Goal: Task Accomplishment & Management: Use online tool/utility

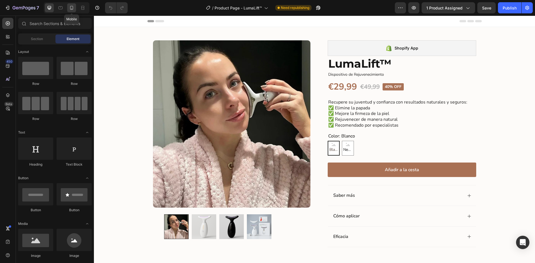
click at [72, 8] on icon at bounding box center [72, 8] width 6 height 6
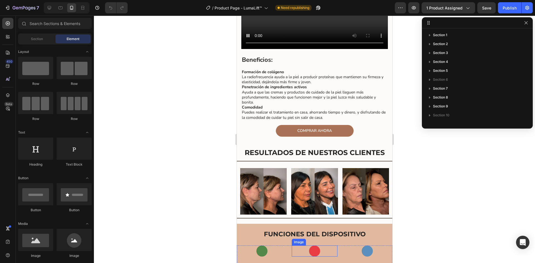
scroll to position [585, 0]
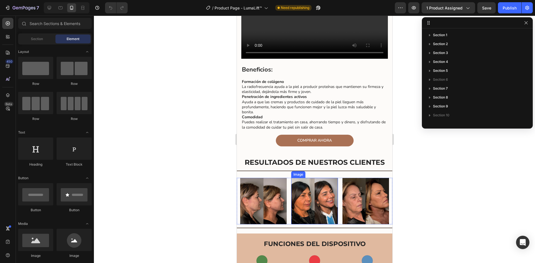
click at [303, 200] on img at bounding box center [314, 201] width 46 height 46
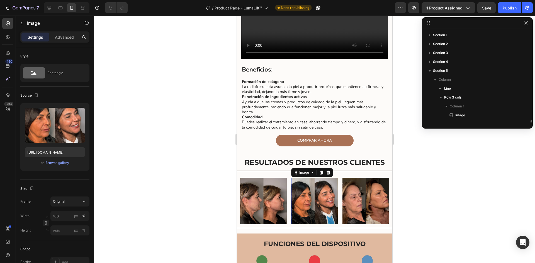
scroll to position [61, 0]
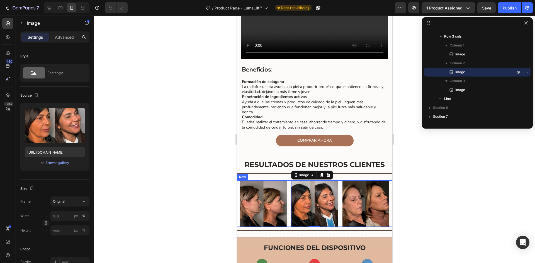
click at [288, 189] on div "Image Image 0 Image Row" at bounding box center [313, 203] width 155 height 46
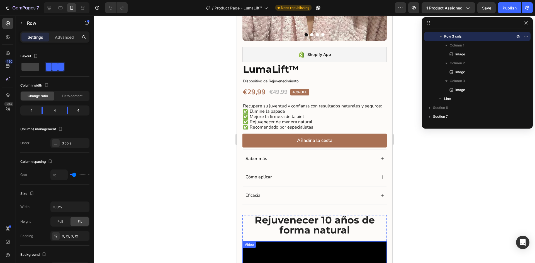
scroll to position [111, 0]
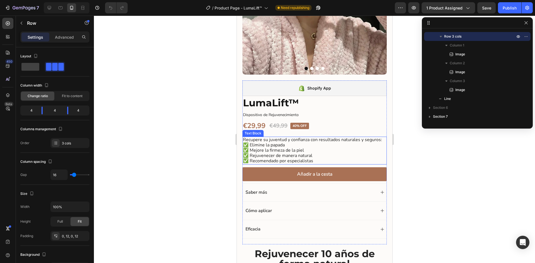
click at [287, 153] on span "✅ Rejuvenecer de manera natural" at bounding box center [276, 156] width 69 height 6
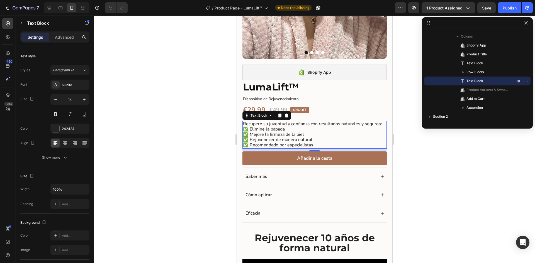
scroll to position [195, 0]
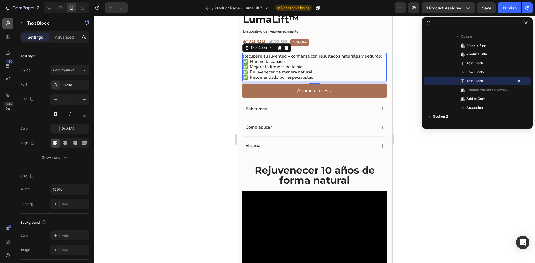
click at [9, 23] on icon at bounding box center [8, 23] width 2 height 2
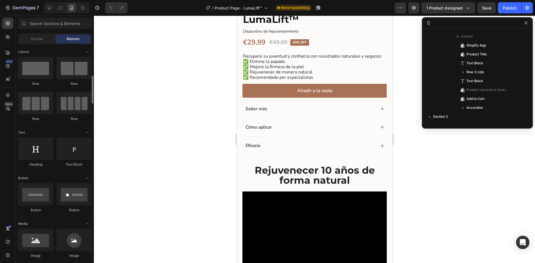
scroll to position [28, 0]
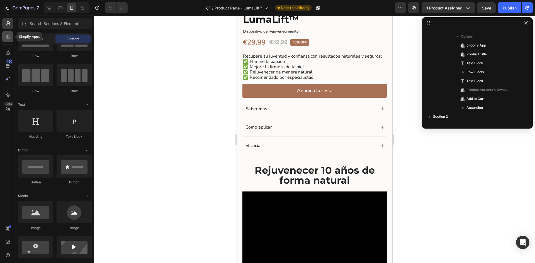
click at [7, 39] on icon at bounding box center [8, 37] width 6 height 6
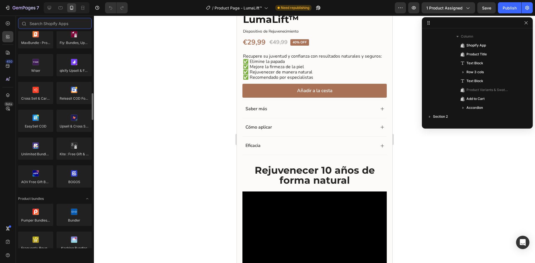
scroll to position [278, 0]
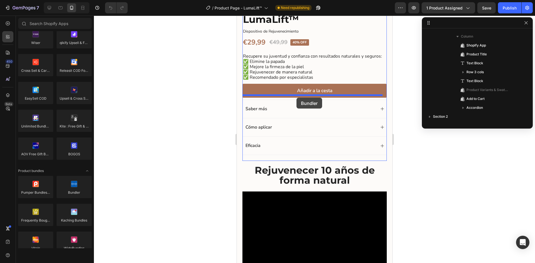
drag, startPoint x: 311, startPoint y: 202, endPoint x: 296, endPoint y: 98, distance: 104.9
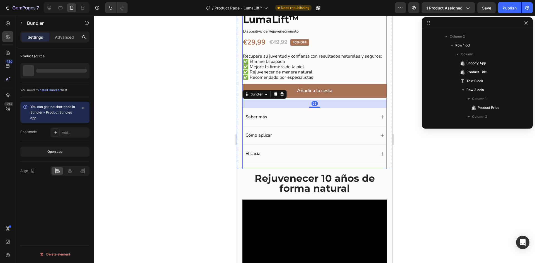
scroll to position [168, 0]
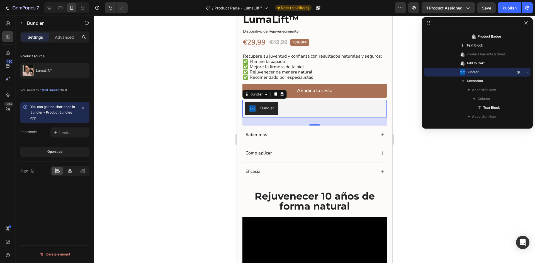
click at [72, 170] on icon at bounding box center [70, 171] width 6 height 6
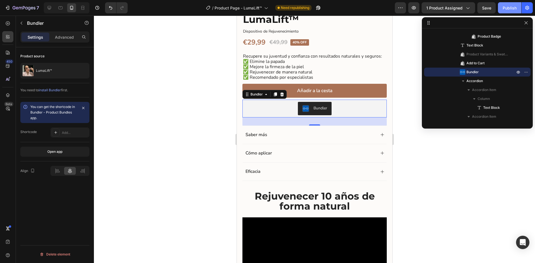
click at [503, 11] on div "Publish" at bounding box center [509, 8] width 14 height 6
click at [418, 10] on button "button" at bounding box center [413, 7] width 11 height 11
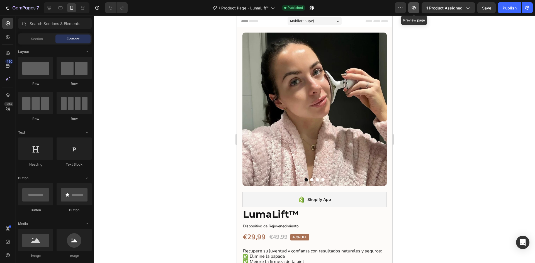
click at [411, 5] on icon "button" at bounding box center [414, 8] width 6 height 6
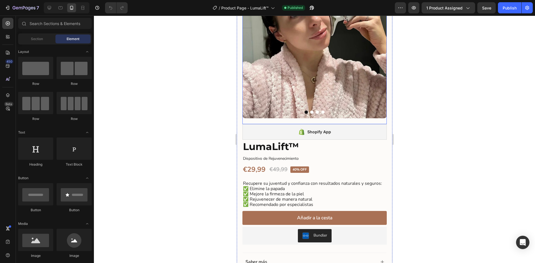
scroll to position [111, 0]
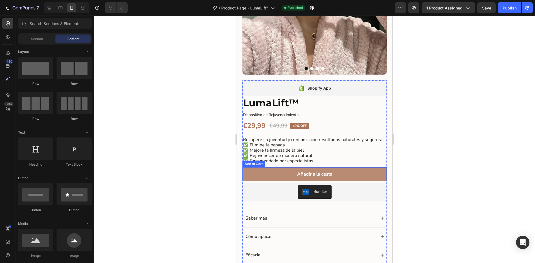
click at [361, 170] on button "Añadir a la cesta" at bounding box center [314, 174] width 144 height 14
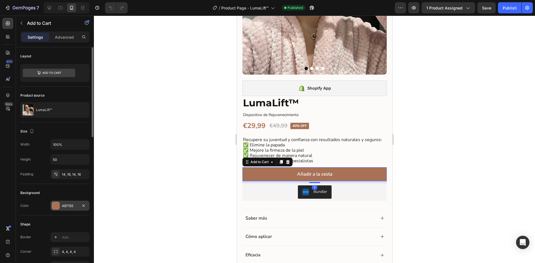
click at [55, 205] on div at bounding box center [55, 205] width 7 height 7
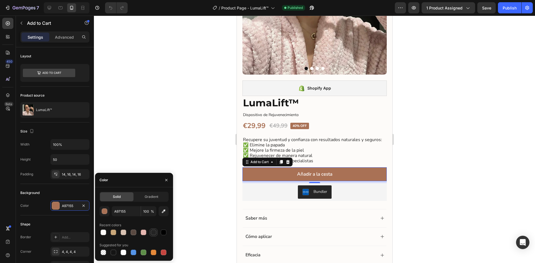
click at [154, 233] on div at bounding box center [154, 233] width 6 height 6
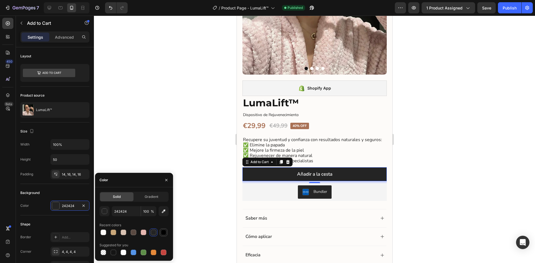
click at [165, 233] on div at bounding box center [164, 233] width 6 height 6
type input "000000"
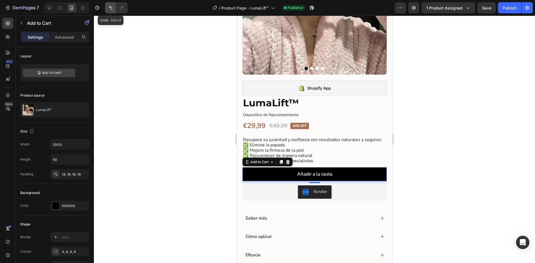
click at [109, 11] on button "Undo/Redo" at bounding box center [110, 7] width 11 height 11
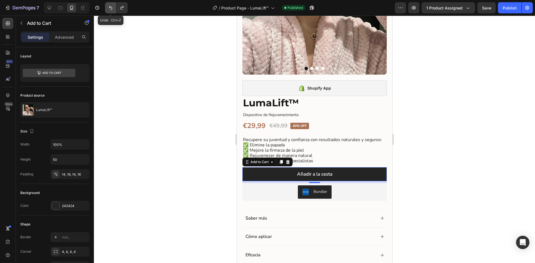
click at [109, 11] on button "Undo/Redo" at bounding box center [110, 7] width 11 height 11
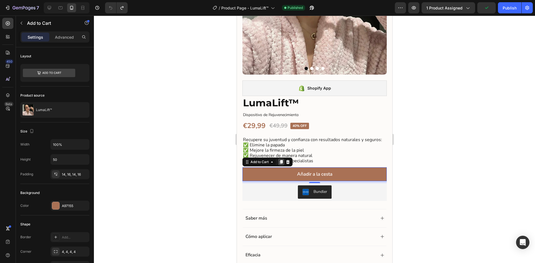
click at [280, 160] on icon at bounding box center [280, 162] width 3 height 4
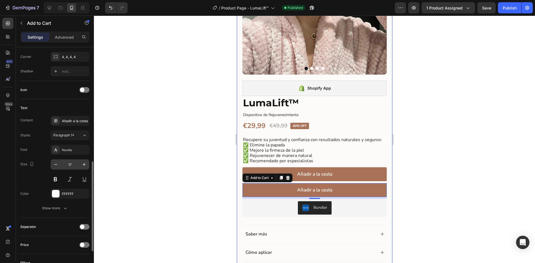
scroll to position [223, 0]
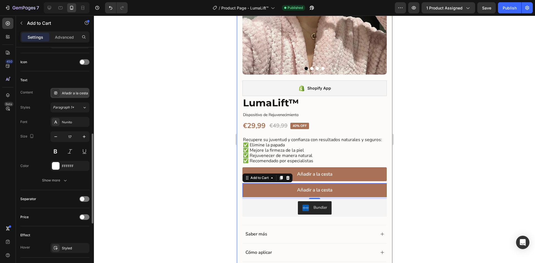
click at [69, 93] on div "Añadir a la cesta" at bounding box center [75, 93] width 26 height 5
click at [71, 80] on div "Text" at bounding box center [54, 80] width 69 height 9
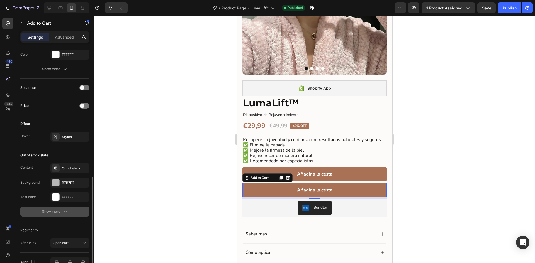
scroll to position [365, 0]
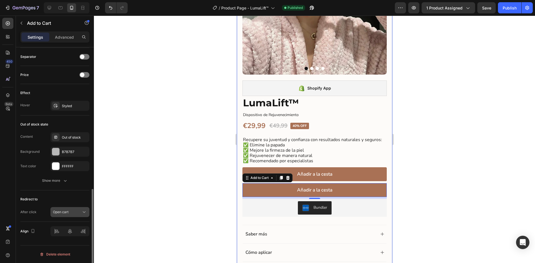
click at [67, 211] on span "Open cart" at bounding box center [61, 212] width 16 height 4
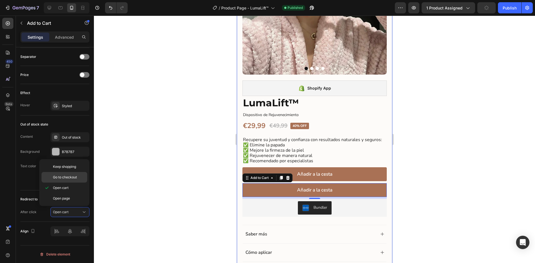
click at [68, 179] on span "Go to checkout" at bounding box center [65, 177] width 24 height 5
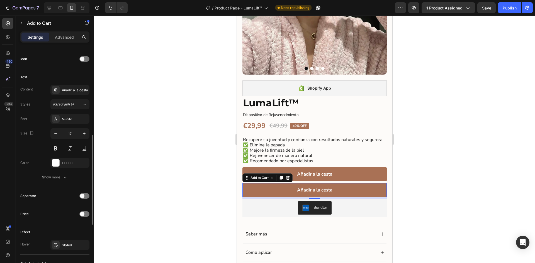
scroll to position [114, 0]
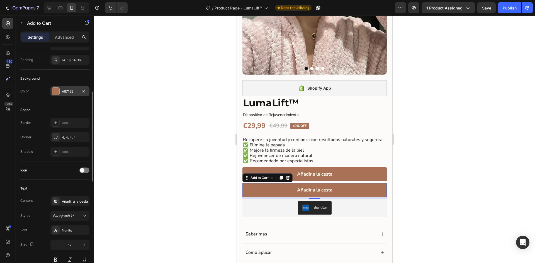
click at [57, 92] on div at bounding box center [55, 91] width 7 height 7
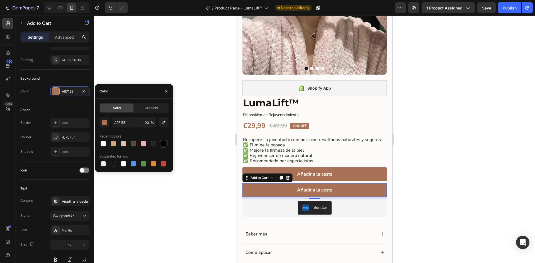
click at [166, 143] on div at bounding box center [164, 144] width 6 height 6
type input "000000"
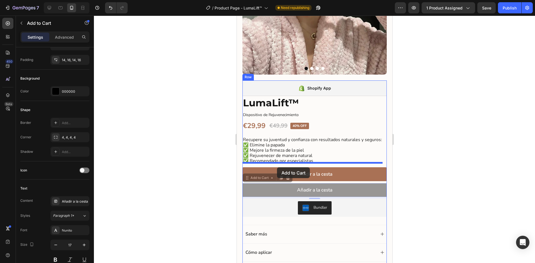
drag, startPoint x: 247, startPoint y: 175, endPoint x: 276, endPoint y: 167, distance: 30.6
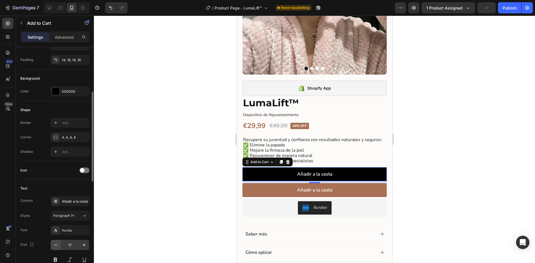
scroll to position [170, 0]
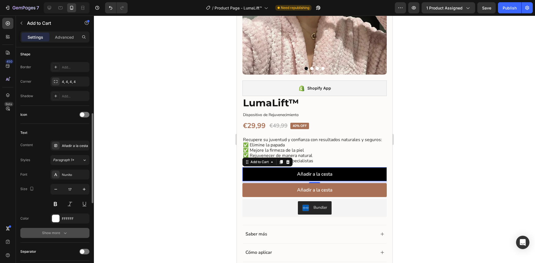
click at [66, 230] on button "Show more" at bounding box center [54, 233] width 69 height 10
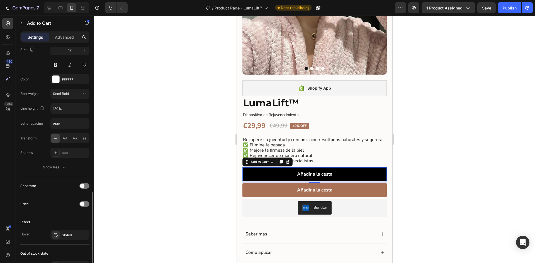
scroll to position [337, 0]
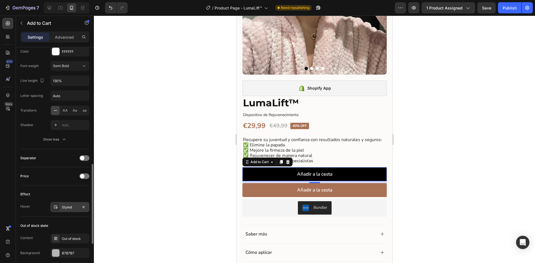
click at [66, 210] on div "Styled" at bounding box center [70, 207] width 16 height 5
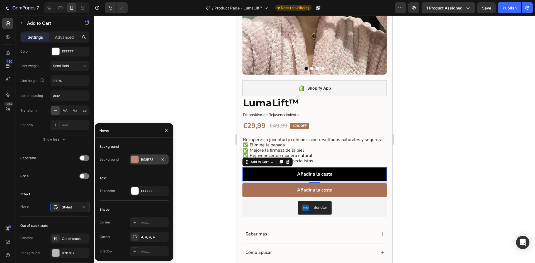
click at [138, 159] on div at bounding box center [134, 159] width 7 height 7
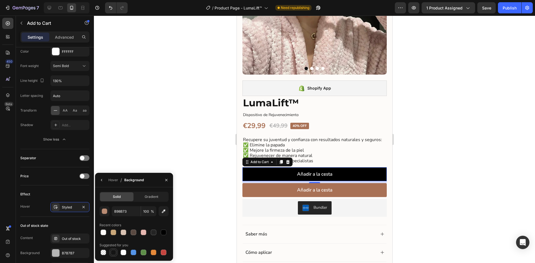
click at [115, 254] on div at bounding box center [114, 253] width 6 height 6
click at [162, 232] on div at bounding box center [164, 233] width 6 height 6
click at [104, 212] on div "button" at bounding box center [105, 212] width 6 height 6
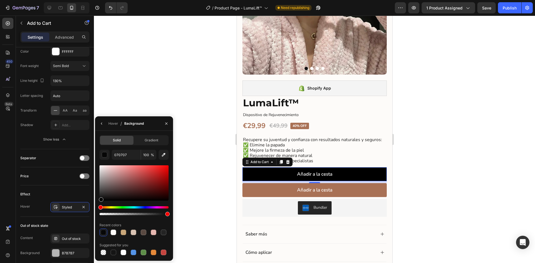
click at [101, 199] on div at bounding box center [101, 199] width 4 height 4
click at [86, 189] on div "Effect Hover Styled" at bounding box center [54, 200] width 69 height 31
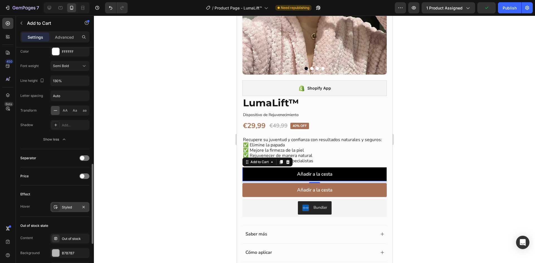
click at [66, 210] on div "Styled" at bounding box center [70, 207] width 16 height 5
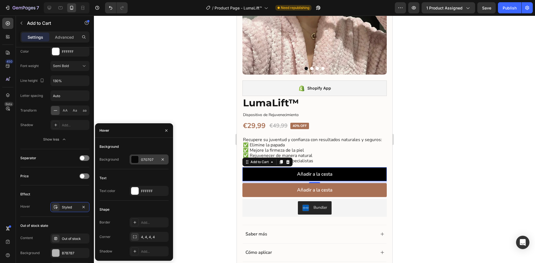
click at [135, 161] on div at bounding box center [134, 159] width 7 height 7
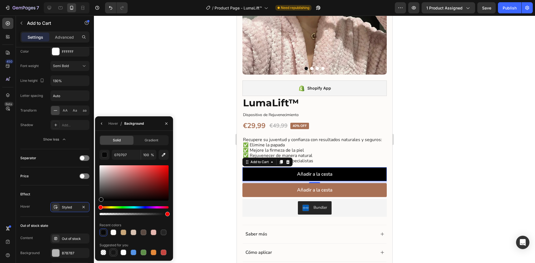
click at [112, 253] on div at bounding box center [114, 253] width 6 height 6
type input "151515"
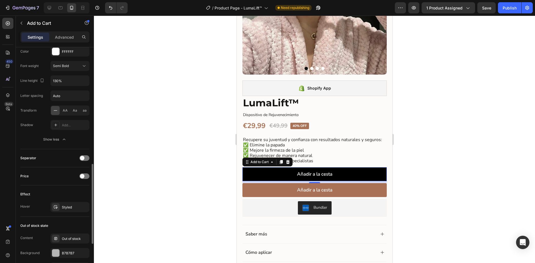
click at [81, 187] on div "Effect Hover Styled" at bounding box center [54, 200] width 69 height 31
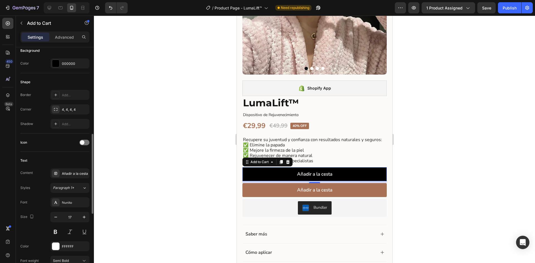
scroll to position [114, 0]
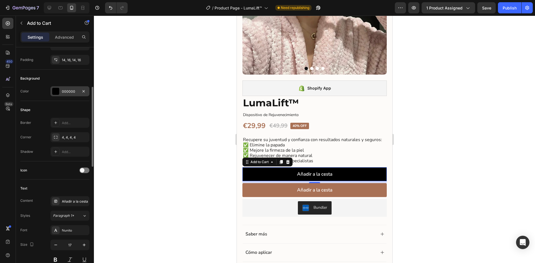
click at [57, 93] on div at bounding box center [55, 91] width 7 height 7
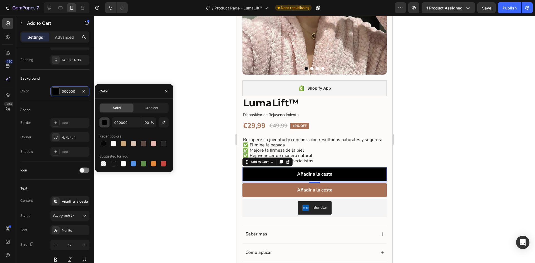
click at [102, 123] on div "button" at bounding box center [105, 123] width 6 height 6
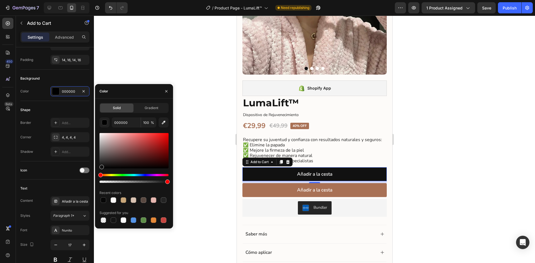
type input "111111"
click at [101, 166] on div at bounding box center [101, 167] width 4 height 4
click at [86, 108] on div "Shape" at bounding box center [54, 110] width 69 height 9
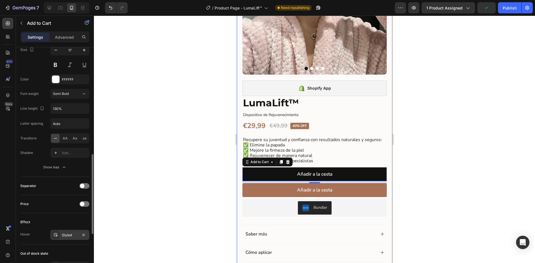
scroll to position [337, 0]
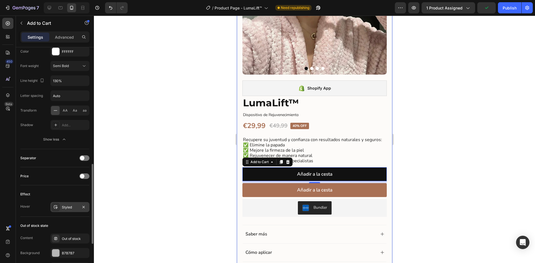
click at [68, 208] on div "Styled" at bounding box center [70, 207] width 16 height 5
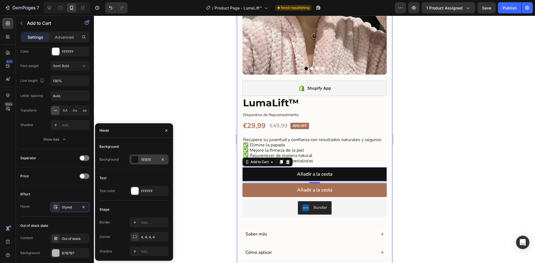
click at [136, 158] on div at bounding box center [134, 159] width 7 height 7
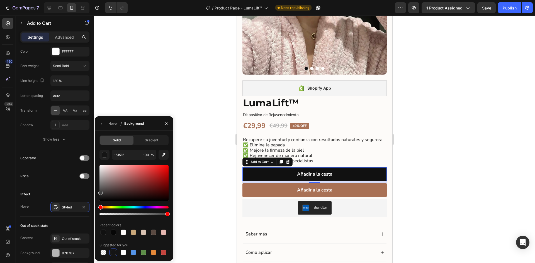
drag, startPoint x: 100, startPoint y: 197, endPoint x: 95, endPoint y: 192, distance: 8.1
click at [95, 0] on div "7 / Product Page - LumaLift™ Need republishing Preview 1 product assigned Save …" at bounding box center [267, 0] width 535 height 0
drag, startPoint x: 101, startPoint y: 195, endPoint x: 109, endPoint y: 204, distance: 11.3
click at [109, 204] on div at bounding box center [133, 190] width 69 height 52
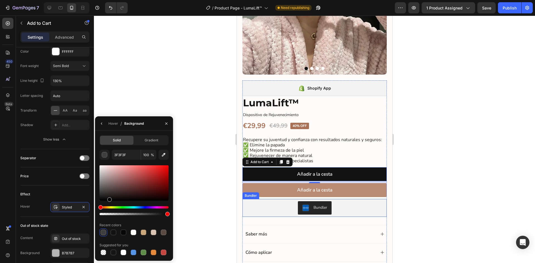
type input "000000"
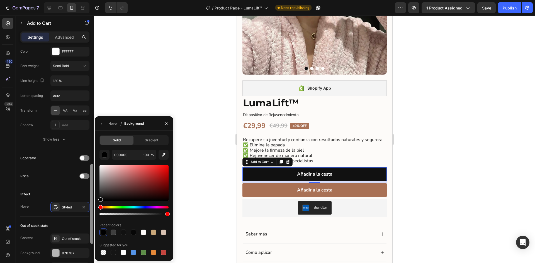
drag, startPoint x: 97, startPoint y: 203, endPoint x: 90, endPoint y: 205, distance: 6.8
click at [90, 205] on div "450 Beta Sections(18) Elements(84) Section Element Hero Section Product Detail …" at bounding box center [47, 139] width 94 height 247
click at [83, 146] on div "Text Content Añadir a la cesta Styles Paragraph 1* Font Nunito Size 17 Color FF…" at bounding box center [54, 53] width 69 height 192
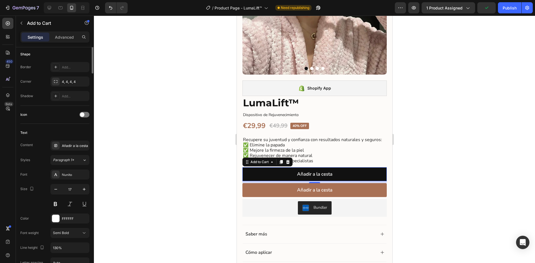
scroll to position [87, 0]
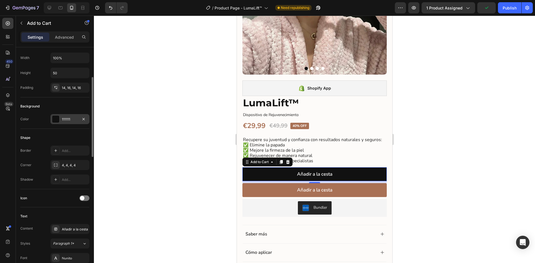
click at [59, 119] on div at bounding box center [55, 119] width 7 height 7
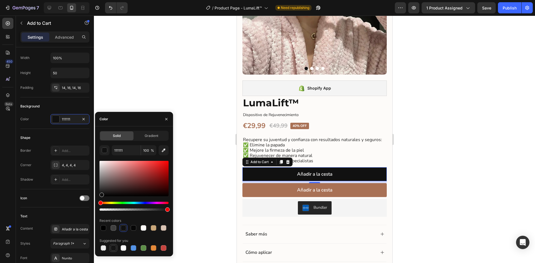
click at [115, 249] on div at bounding box center [114, 248] width 6 height 6
click at [110, 11] on button "Undo/Redo" at bounding box center [110, 7] width 11 height 11
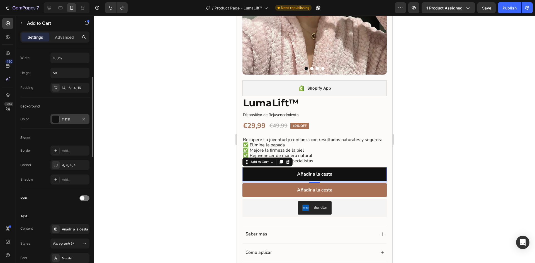
click at [56, 118] on div at bounding box center [55, 119] width 7 height 7
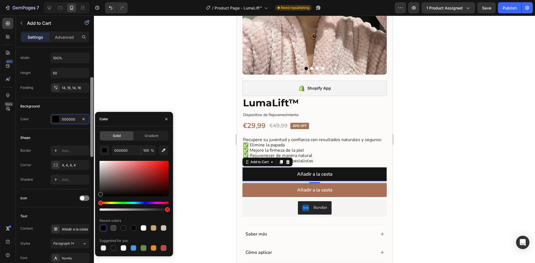
type input "141414"
drag, startPoint x: 98, startPoint y: 199, endPoint x: 90, endPoint y: 193, distance: 9.7
click at [90, 193] on div "450 Beta Sections(18) Elements(84) Section Element Hero Section Product Detail …" at bounding box center [47, 139] width 94 height 247
click at [86, 188] on div "Shape Border Add... Corner 4, 4, 4, 4 Shadow Add..." at bounding box center [54, 159] width 69 height 60
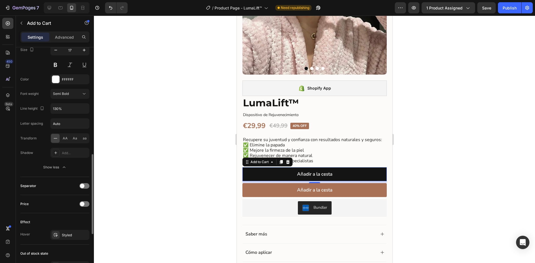
scroll to position [337, 0]
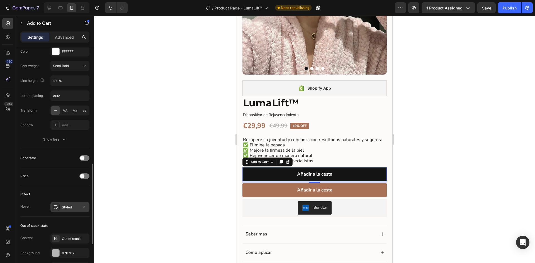
click at [65, 209] on div "Styled" at bounding box center [70, 207] width 16 height 5
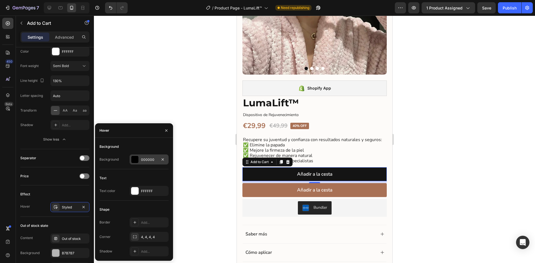
click at [134, 160] on div at bounding box center [134, 159] width 7 height 7
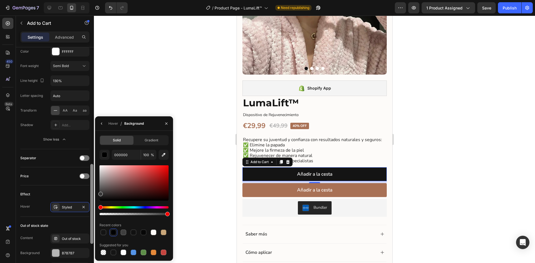
drag, startPoint x: 101, startPoint y: 199, endPoint x: 90, endPoint y: 192, distance: 12.1
click at [90, 192] on div "450 Beta Sections(18) Elements(84) Section Element Hero Section Product Detail …" at bounding box center [47, 139] width 94 height 247
drag, startPoint x: 100, startPoint y: 194, endPoint x: 96, endPoint y: 193, distance: 4.5
click at [96, 193] on div "Solid Gradient 3A3A3A 100 % Recent colors Suggested for you" at bounding box center [134, 195] width 78 height 121
drag, startPoint x: 100, startPoint y: 195, endPoint x: 97, endPoint y: 195, distance: 2.8
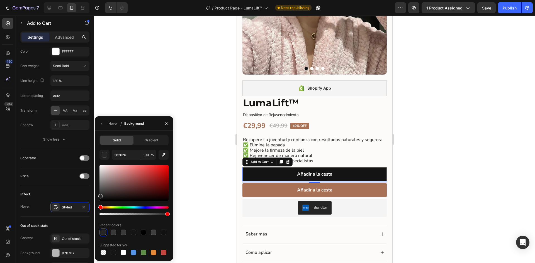
click at [97, 195] on div "Solid Gradient 262626 100 % Recent colors Suggested for you" at bounding box center [134, 195] width 78 height 121
click at [134, 233] on div at bounding box center [134, 233] width 6 height 6
drag, startPoint x: 99, startPoint y: 198, endPoint x: 96, endPoint y: 196, distance: 3.8
click at [96, 196] on div "Solid Gradient 141414 100 % Recent colors Suggested for you" at bounding box center [134, 195] width 78 height 121
type input "232323"
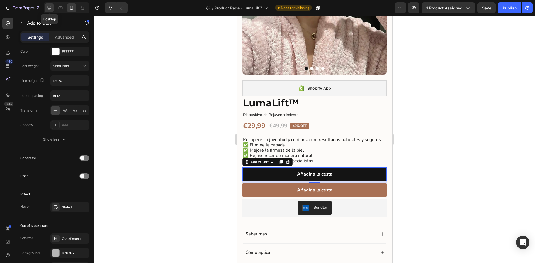
click at [50, 8] on icon at bounding box center [50, 8] width 4 height 4
type input "Auto"
type input "16"
type input "180%"
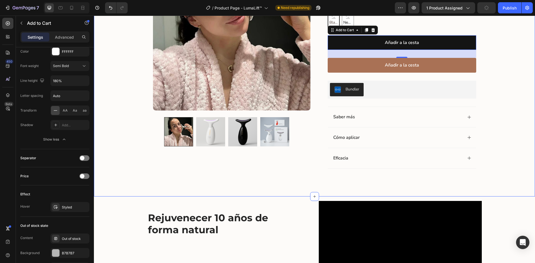
scroll to position [128, 0]
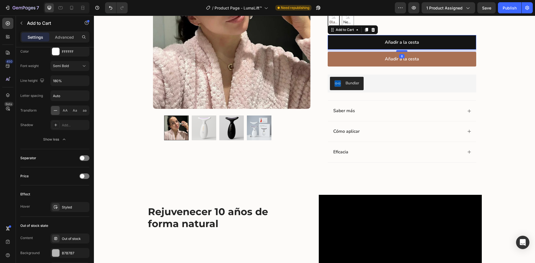
drag, startPoint x: 400, startPoint y: 58, endPoint x: 399, endPoint y: 52, distance: 5.9
click at [399, 52] on div at bounding box center [401, 51] width 11 height 2
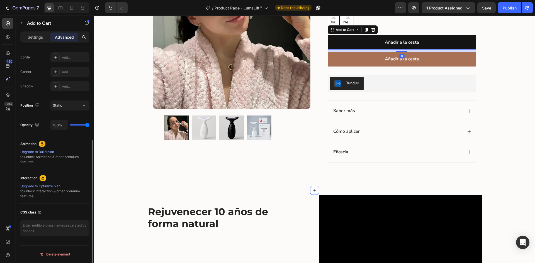
scroll to position [155, 0]
click at [72, 9] on icon at bounding box center [72, 8] width 6 height 6
type input "7"
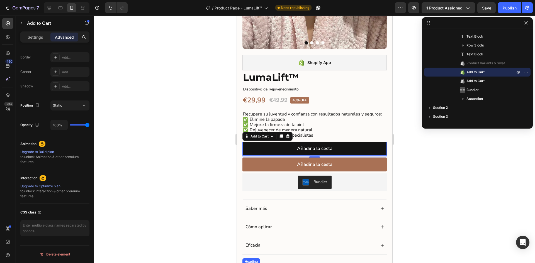
scroll to position [136, 0]
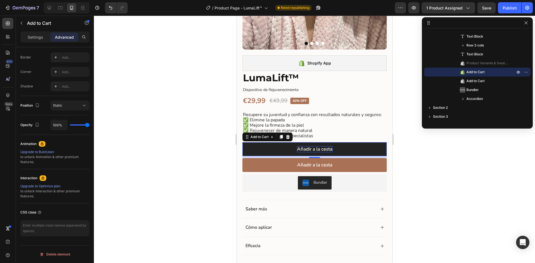
click at [321, 146] on div "Añadir a la cesta" at bounding box center [313, 149] width 35 height 6
click at [321, 146] on p "Añadir a la cesta" at bounding box center [313, 149] width 35 height 6
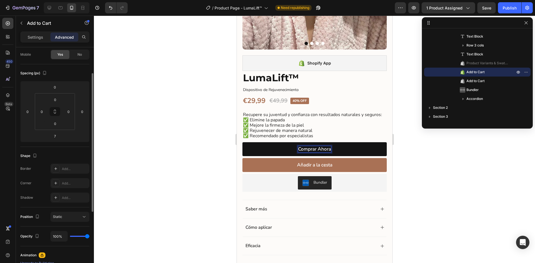
scroll to position [0, 0]
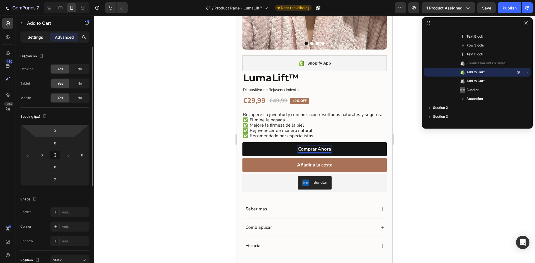
click at [37, 40] on p "Settings" at bounding box center [36, 37] width 16 height 6
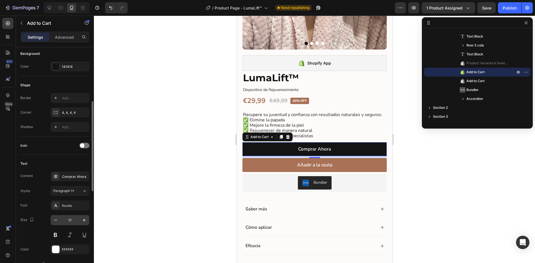
scroll to position [195, 0]
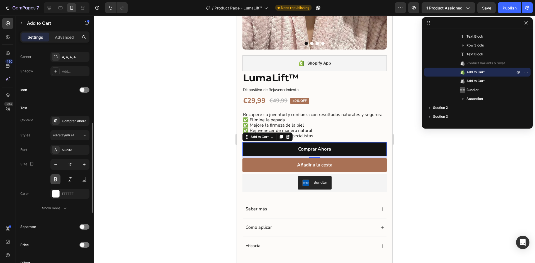
click at [56, 180] on button at bounding box center [55, 179] width 10 height 10
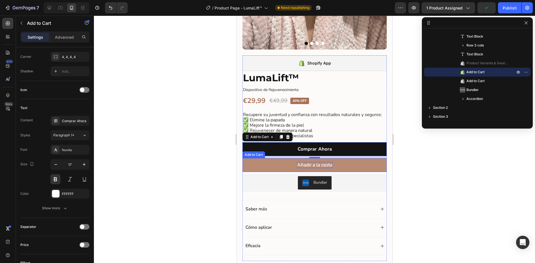
click at [325, 162] on div "Añadir a la cesta" at bounding box center [313, 165] width 35 height 6
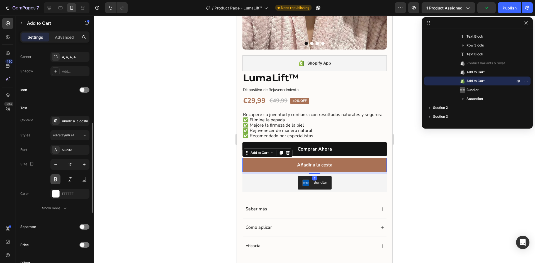
click at [57, 179] on button at bounding box center [55, 179] width 10 height 10
click at [319, 131] on p "✅ Elimine la papada ✅ Mejore la firmeza de la piel ✅ Rejuvenecer de manera natu…" at bounding box center [313, 127] width 143 height 21
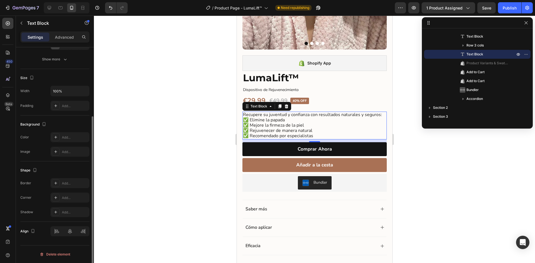
scroll to position [0, 0]
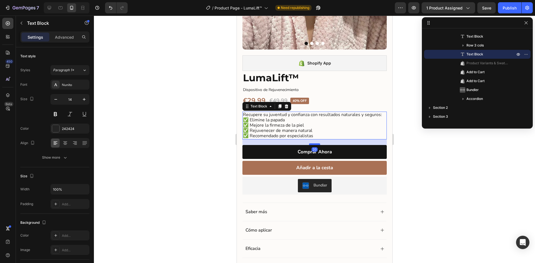
click at [315, 143] on div at bounding box center [313, 144] width 11 height 2
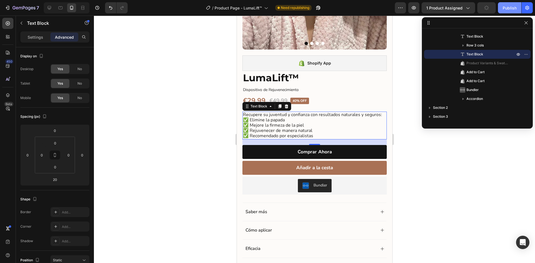
click at [504, 10] on div "Publish" at bounding box center [509, 8] width 14 height 6
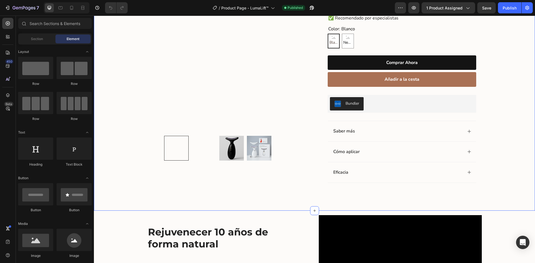
scroll to position [111, 0]
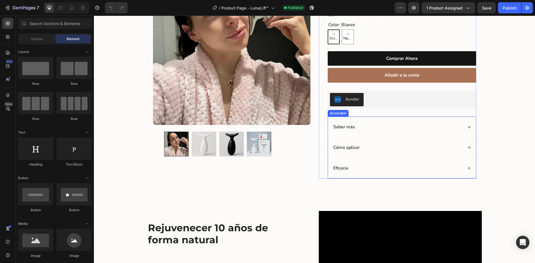
click at [357, 150] on span "Cómo aplicar" at bounding box center [346, 147] width 26 height 6
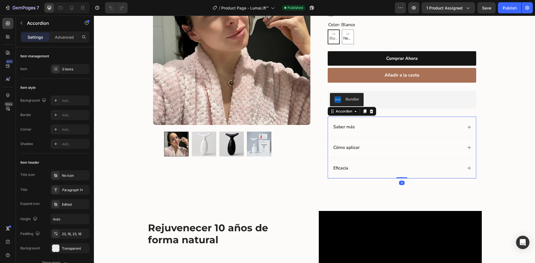
click at [370, 148] on div "Cómo aplicar" at bounding box center [397, 148] width 130 height 8
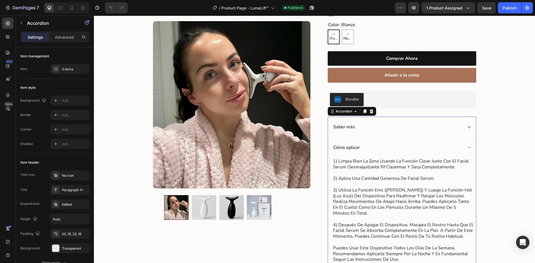
click at [370, 148] on div "Cómo aplicar" at bounding box center [397, 148] width 130 height 8
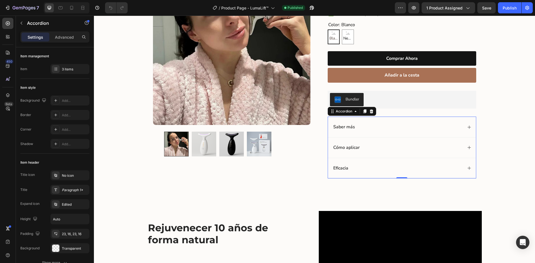
click at [368, 168] on div "Eficacia" at bounding box center [397, 169] width 130 height 8
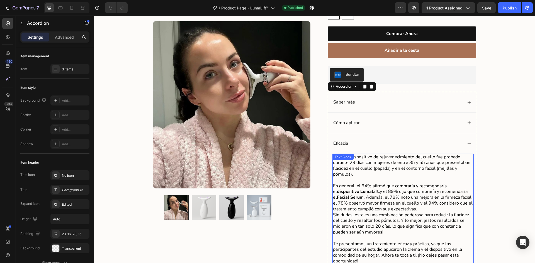
scroll to position [139, 0]
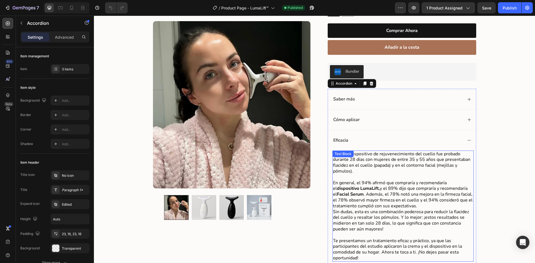
click at [411, 160] on span "Nuestro dispositivo de rejuvenecimiento del cuello fue probado durante 28 días …" at bounding box center [401, 162] width 137 height 23
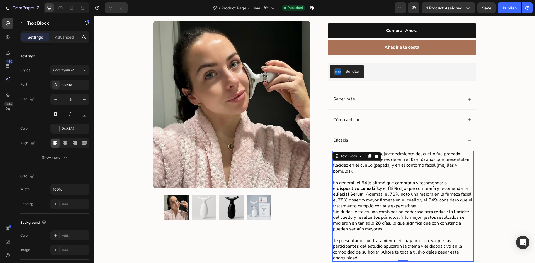
click at [411, 160] on span "Nuestro dispositivo de rejuvenecimiento del cuello fue probado durante 28 días …" at bounding box center [401, 162] width 137 height 23
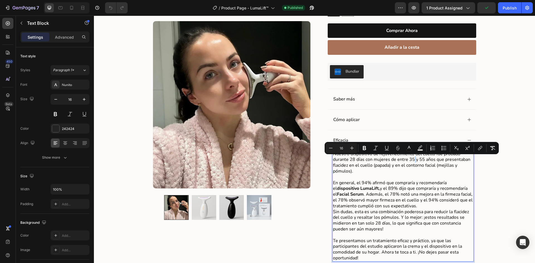
click at [410, 159] on span "Nuestro dispositivo de rejuvenecimiento del cuello fue probado durante 28 días …" at bounding box center [401, 162] width 137 height 23
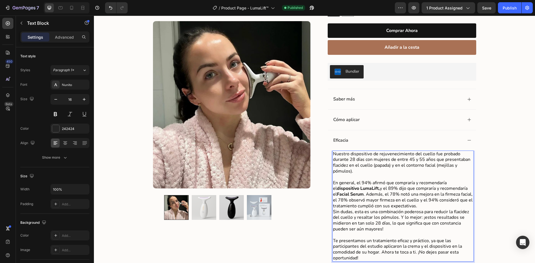
click at [421, 160] on span "Nuestro dispositivo de rejuvenecimiento del cuello fue probado durante 28 días …" at bounding box center [401, 162] width 137 height 23
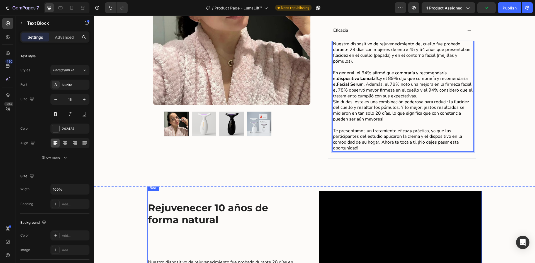
scroll to position [278, 0]
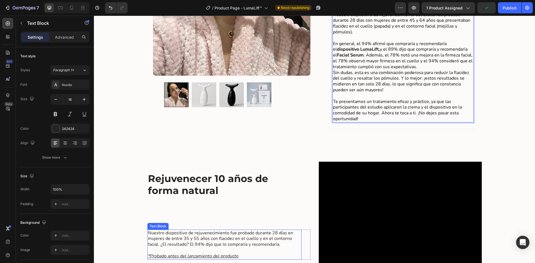
click at [193, 238] on span "Nuestro dispositivo de rejuvenecimiento fue probado durante 28 días en mujeres …" at bounding box center [220, 239] width 145 height 18
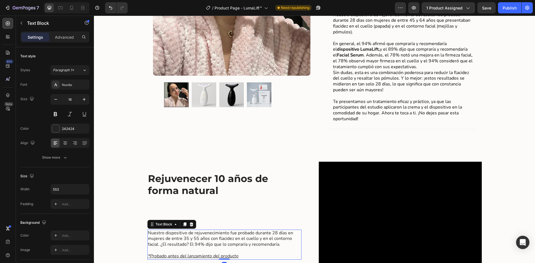
click at [195, 238] on span "Nuestro dispositivo de rejuvenecimiento fue probado durante 28 días en mujeres …" at bounding box center [220, 239] width 145 height 18
click at [185, 240] on span "Nuestro dispositivo de rejuvenecimiento fue probado durante 28 días en mujeres …" at bounding box center [220, 239] width 145 height 18
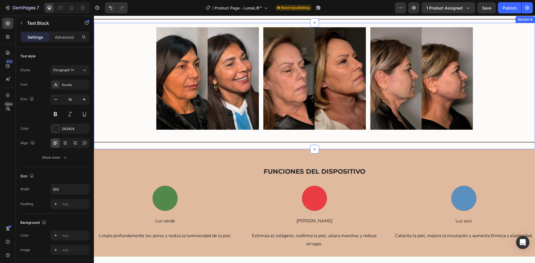
scroll to position [752, 0]
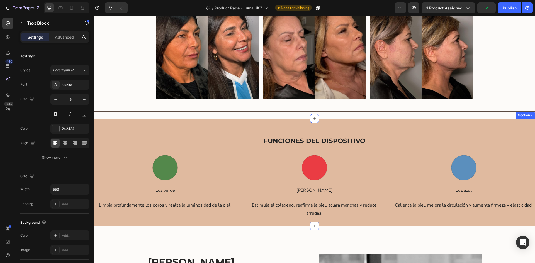
click at [227, 122] on div "FUNCIONES DEL DISPOSITIVO Heading Image Luz verde Text Block Limpia profundamen…" at bounding box center [314, 172] width 441 height 107
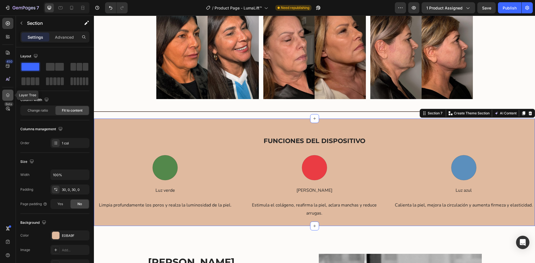
click at [7, 92] on div at bounding box center [7, 95] width 11 height 11
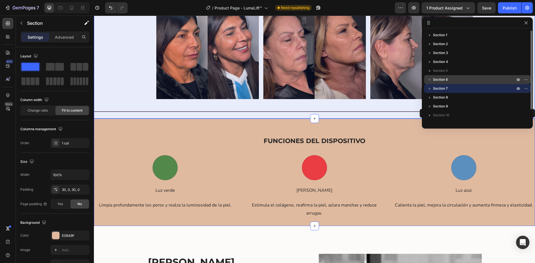
click at [437, 79] on span "Section 6" at bounding box center [440, 80] width 15 height 6
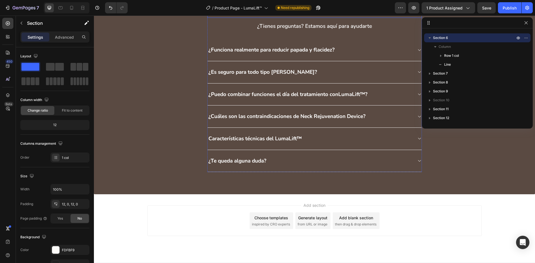
scroll to position [1514, 0]
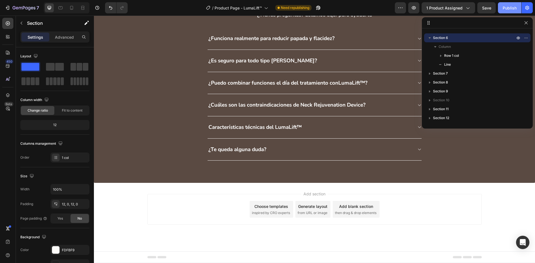
click at [506, 11] on button "Publish" at bounding box center [508, 7] width 23 height 11
